Goal: Task Accomplishment & Management: Complete application form

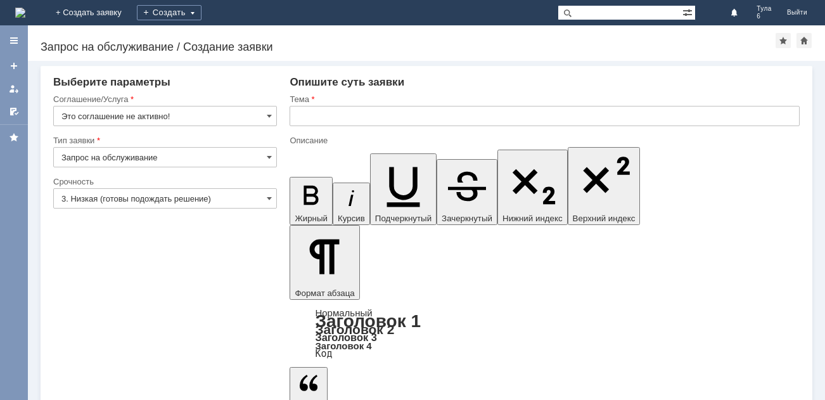
click at [25, 10] on img at bounding box center [20, 13] width 10 height 10
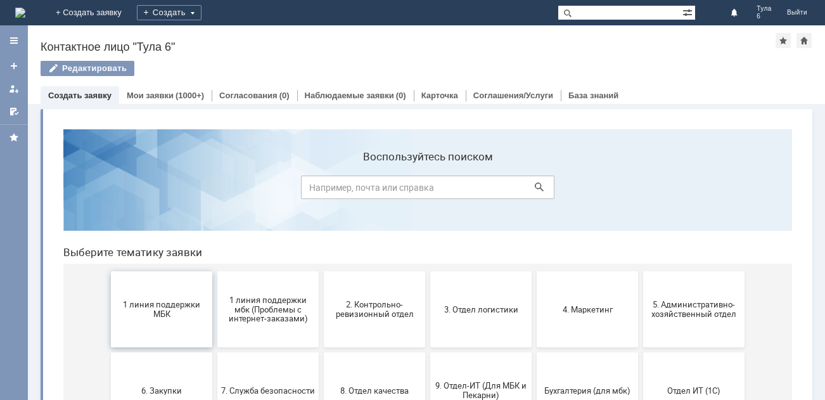
click at [163, 311] on span "1 линия поддержки МБК" at bounding box center [162, 309] width 94 height 19
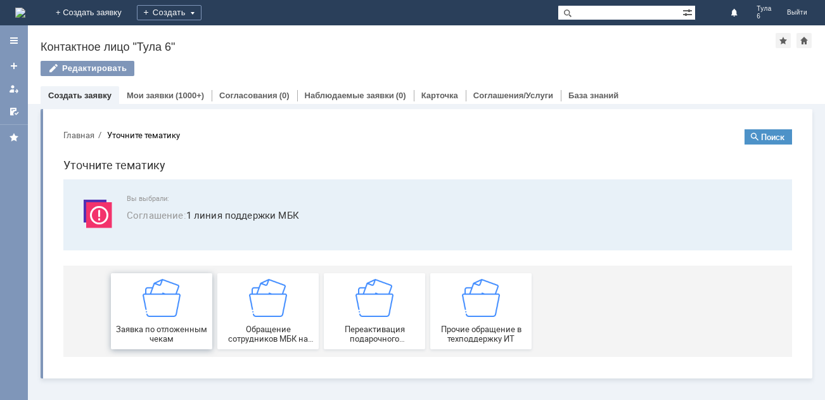
click at [161, 329] on span "Заявка по отложенным чекам" at bounding box center [162, 334] width 94 height 19
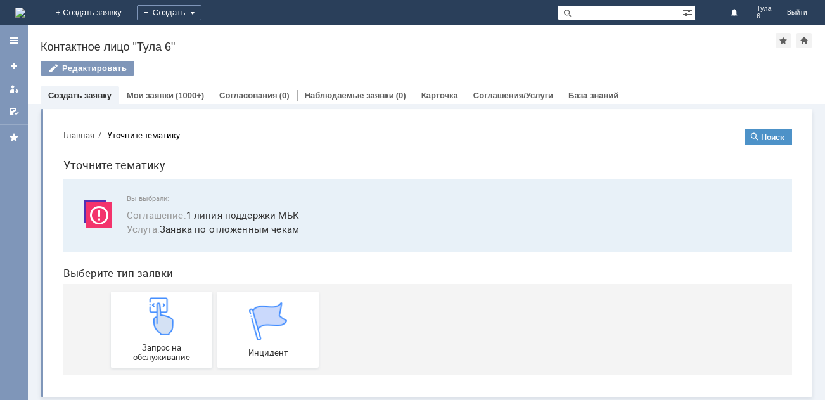
click at [161, 329] on img at bounding box center [162, 316] width 38 height 38
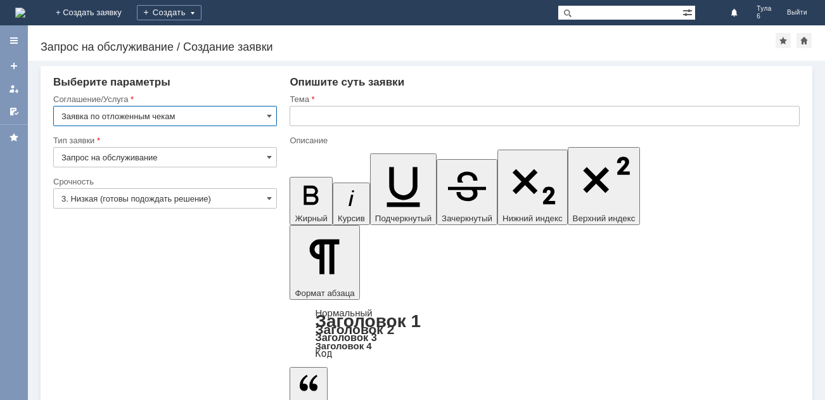
click at [326, 109] on input "text" at bounding box center [545, 116] width 510 height 20
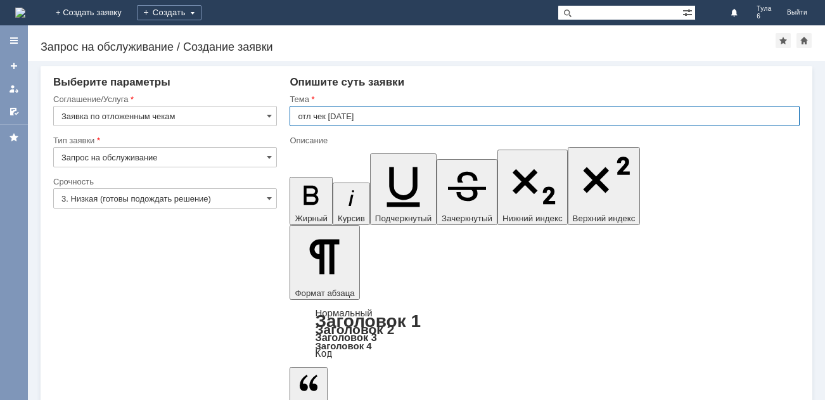
type input "отл чек 31.08.2025"
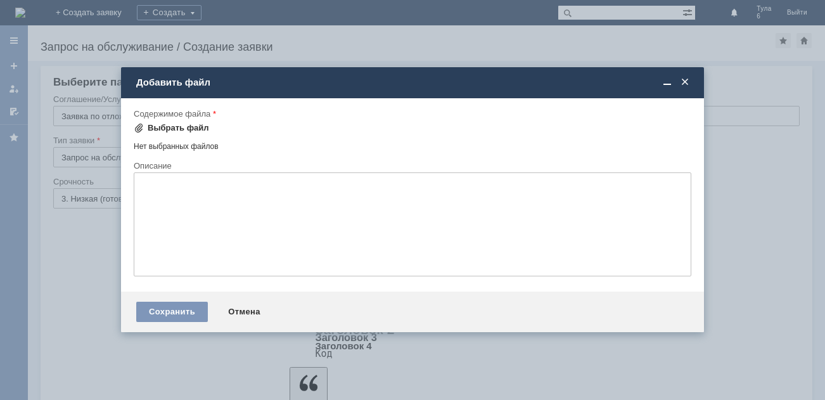
click at [188, 129] on div "Выбрать файл" at bounding box center [178, 128] width 61 height 10
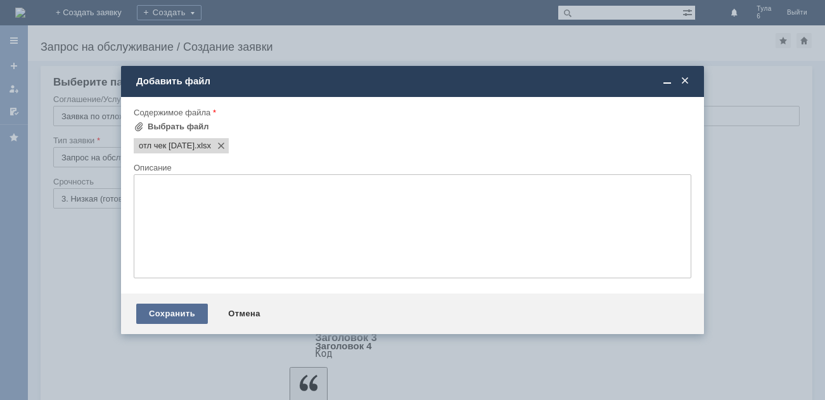
click at [188, 312] on div "Сохранить" at bounding box center [172, 314] width 72 height 20
